Goal: Obtain resource: Obtain resource

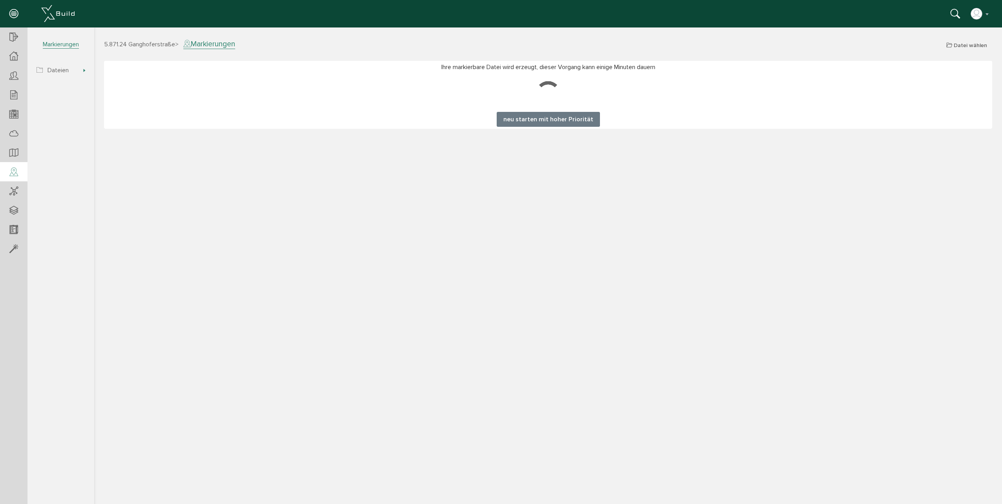
click at [587, 125] on button "neu starten mit hoher Priorität" at bounding box center [547, 119] width 103 height 15
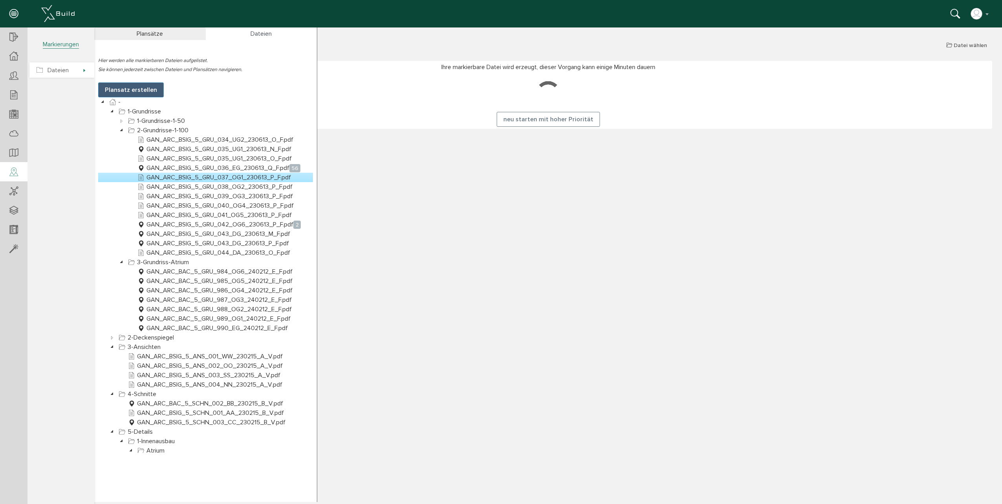
click at [88, 71] on span "Dateien" at bounding box center [61, 69] width 65 height 15
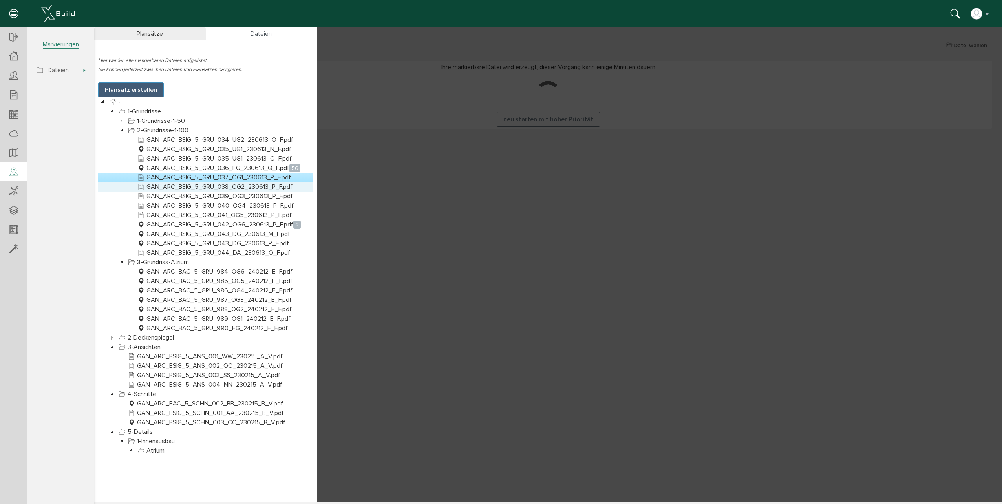
click at [206, 186] on link "GAN_ARC_BSIG_5_GRU_038_OG2_230613_P_F.pdf" at bounding box center [215, 186] width 158 height 9
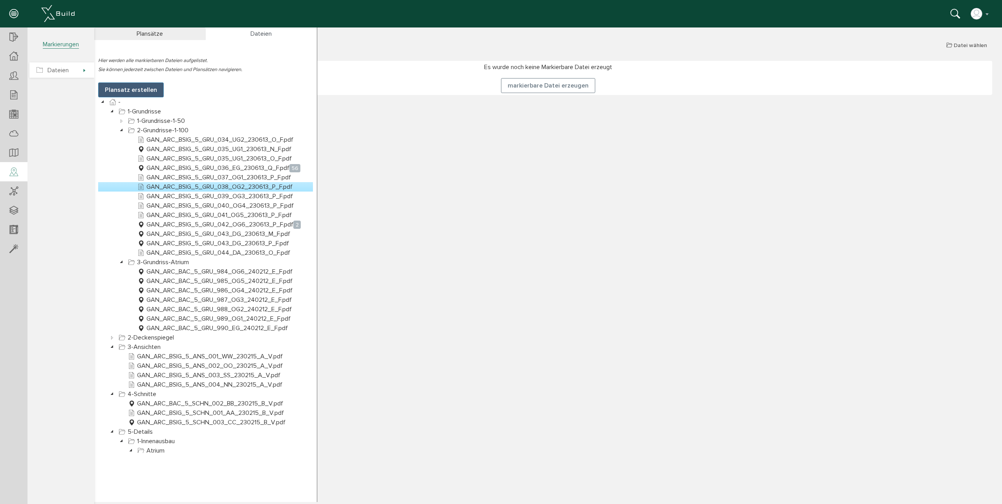
click at [70, 72] on span "Dateien" at bounding box center [61, 69] width 65 height 15
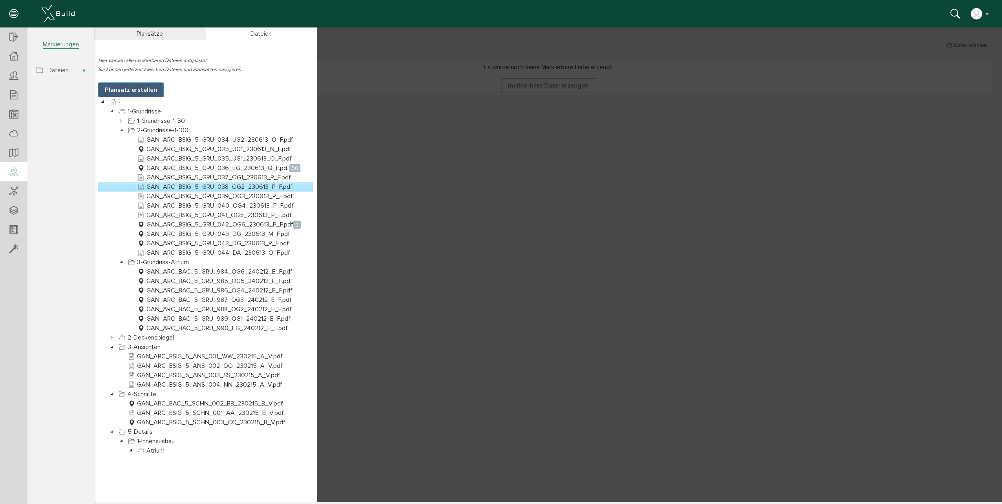
drag, startPoint x: 579, startPoint y: 154, endPoint x: 566, endPoint y: 107, distance: 48.8
click at [579, 152] on div at bounding box center [547, 264] width 907 height 474
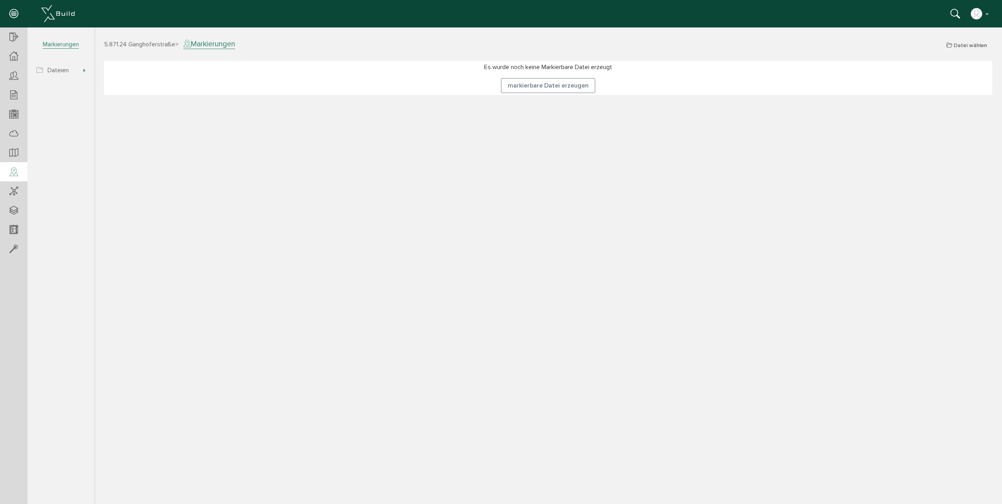
click at [560, 94] on div "Es wurde noch keine Markierbare Datei erzeugt markierbare Datei erzeugen" at bounding box center [548, 78] width 888 height 34
click at [560, 87] on button "markierbare Datei erzeugen" at bounding box center [548, 85] width 94 height 15
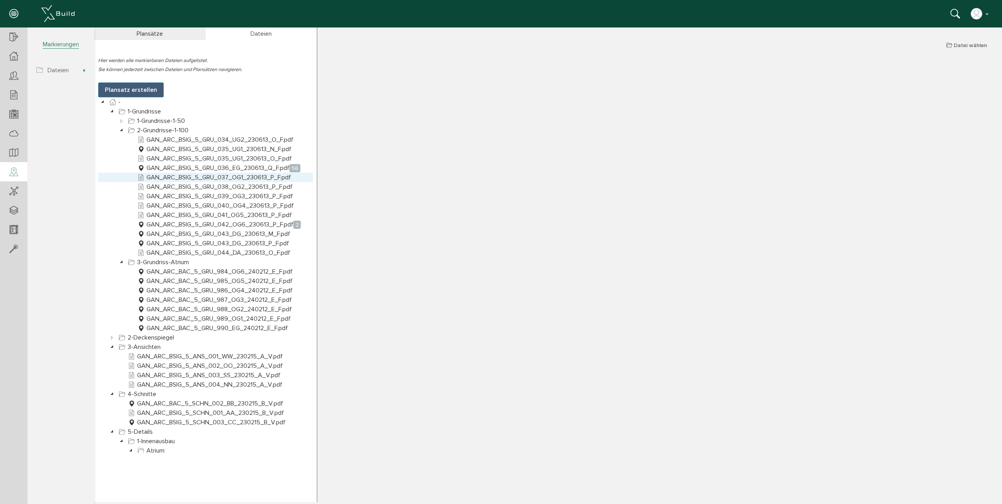
click at [212, 178] on link "GAN_ARC_BSIG_5_GRU_037_OG1_230613_P_F.pdf" at bounding box center [214, 177] width 157 height 9
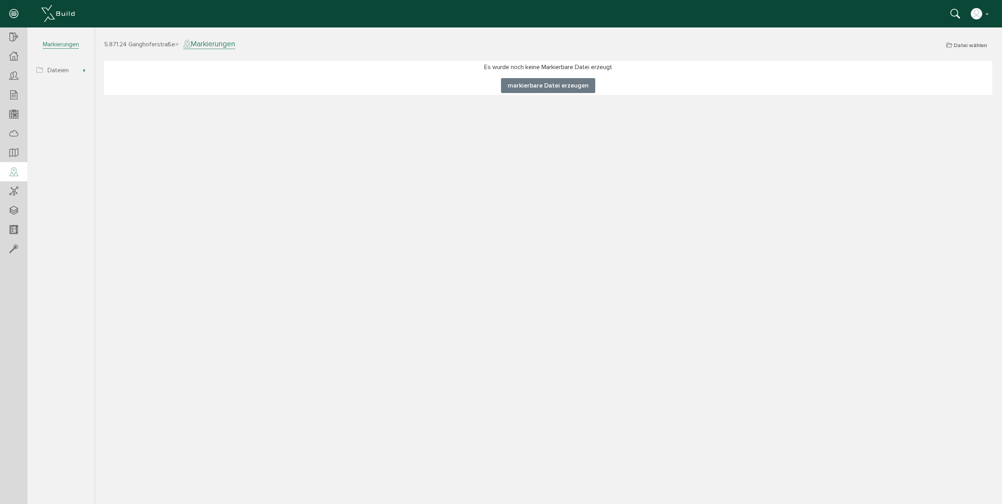
click at [536, 80] on button "markierbare Datei erzeugen" at bounding box center [548, 85] width 94 height 15
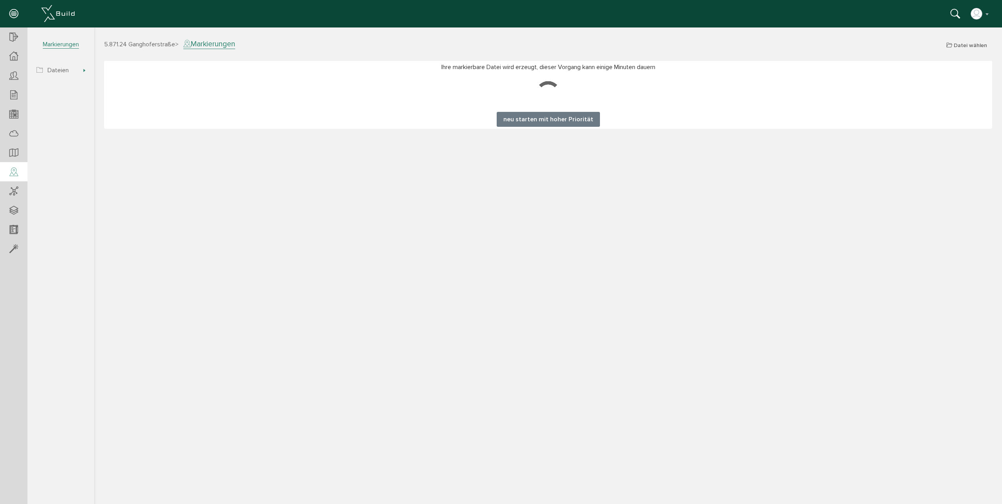
click at [548, 122] on button "neu starten mit hoher Priorität" at bounding box center [547, 119] width 103 height 15
